Goal: Use online tool/utility

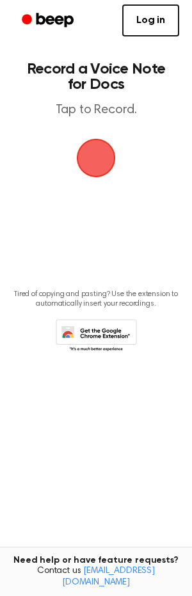
click at [96, 178] on span "button" at bounding box center [96, 158] width 72 height 72
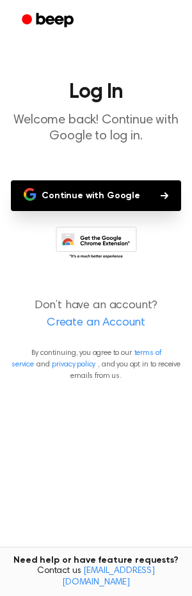
click at [95, 189] on button "Continue with Google" at bounding box center [96, 195] width 170 height 31
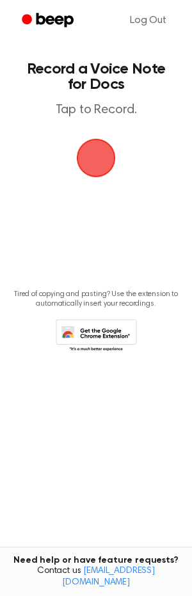
click at [107, 166] on span "button" at bounding box center [95, 157] width 49 height 49
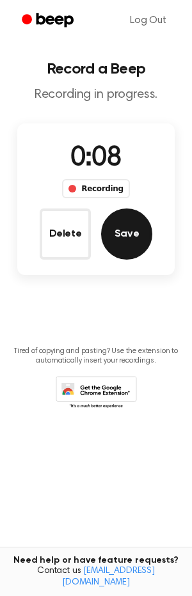
click at [136, 235] on button "Save" at bounding box center [126, 233] width 51 height 51
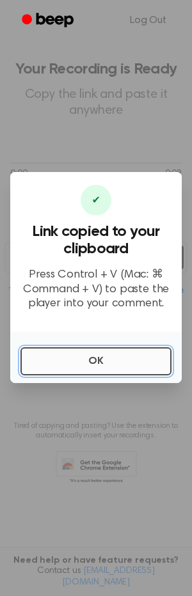
click at [88, 359] on button "OK" at bounding box center [95, 361] width 151 height 28
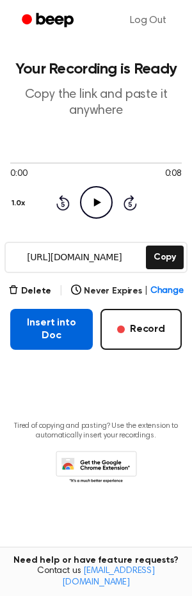
click at [60, 344] on button "Insert into Doc" at bounding box center [51, 329] width 82 height 41
